Goal: Communication & Community: Answer question/provide support

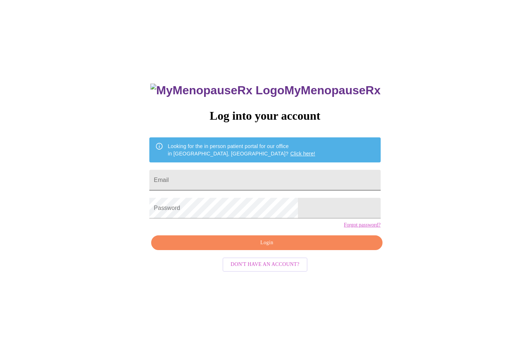
click at [277, 182] on input "Email" at bounding box center [264, 180] width 231 height 21
type input "[EMAIL_ADDRESS][DOMAIN_NAME]"
click at [305, 247] on span "Login" at bounding box center [267, 242] width 214 height 9
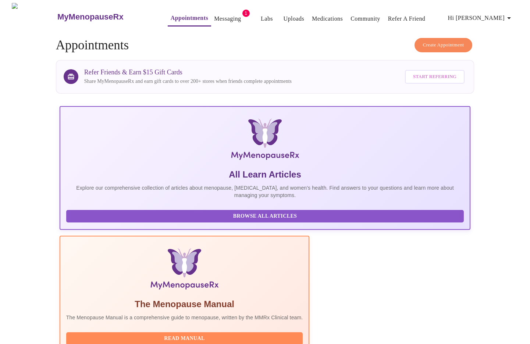
click at [214, 16] on link "Messaging" at bounding box center [227, 19] width 27 height 10
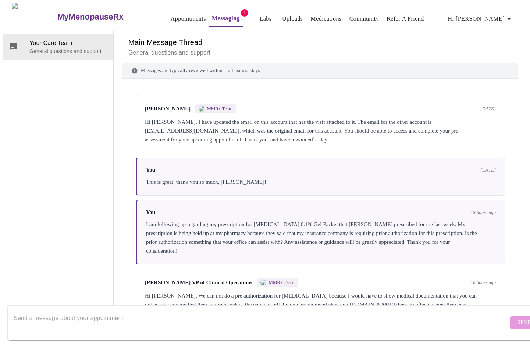
scroll to position [29, 0]
